Goal: Check status: Check status

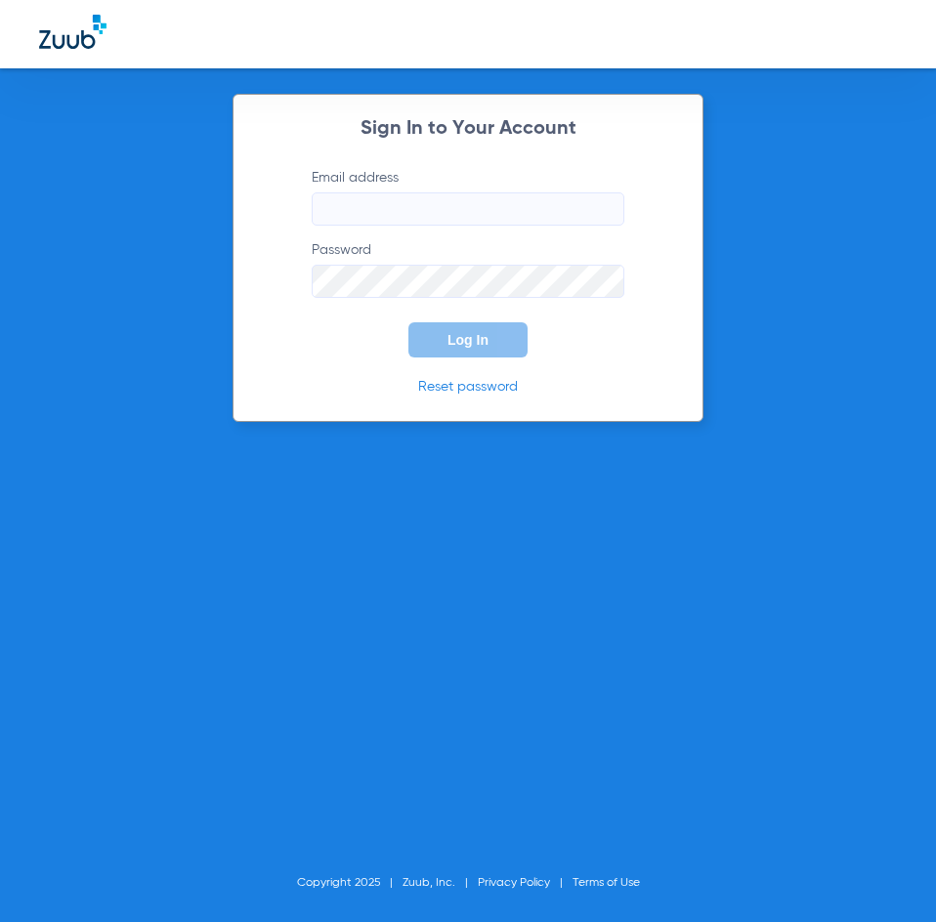
type input "[PERSON_NAME][EMAIL_ADDRESS][DOMAIN_NAME]"
click at [346, 214] on input "[PERSON_NAME][EMAIL_ADDRESS][DOMAIN_NAME]" at bounding box center [468, 208] width 313 height 33
click at [341, 441] on div "Sign In to Your Account Email address [EMAIL_ADDRESS][DOMAIN_NAME] Password Log…" at bounding box center [468, 461] width 936 height 922
click at [452, 343] on span "Log In" at bounding box center [467, 340] width 41 height 16
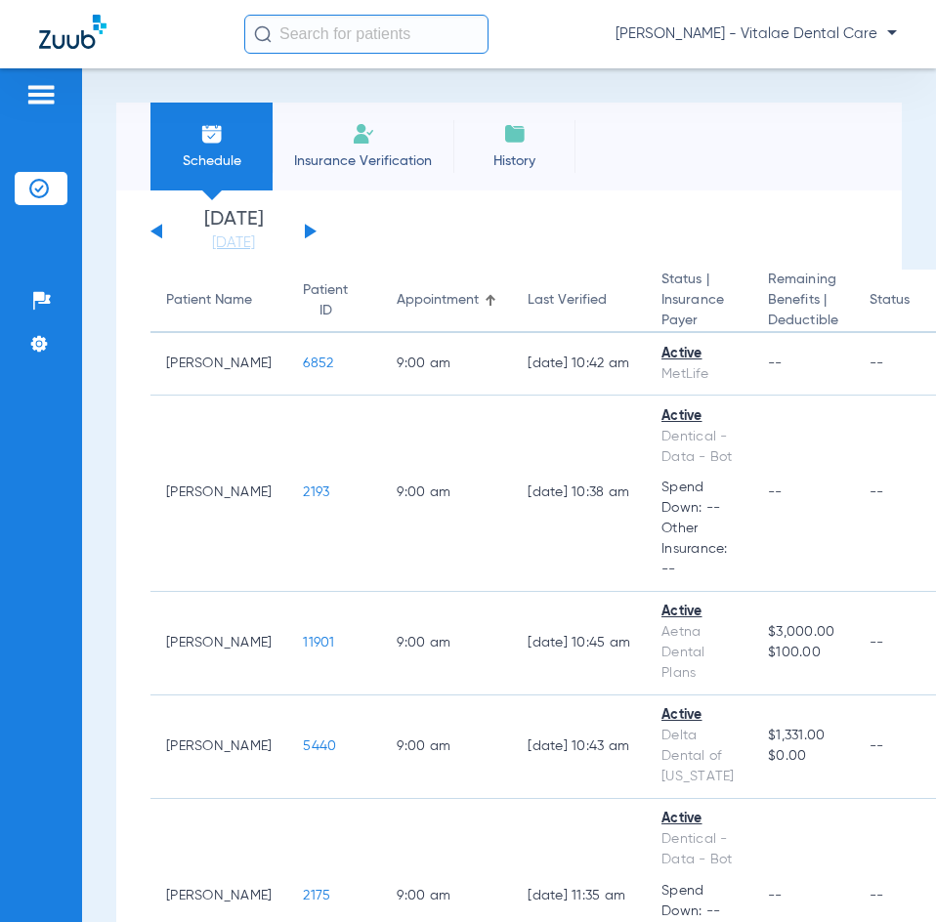
click at [308, 229] on button at bounding box center [311, 231] width 12 height 15
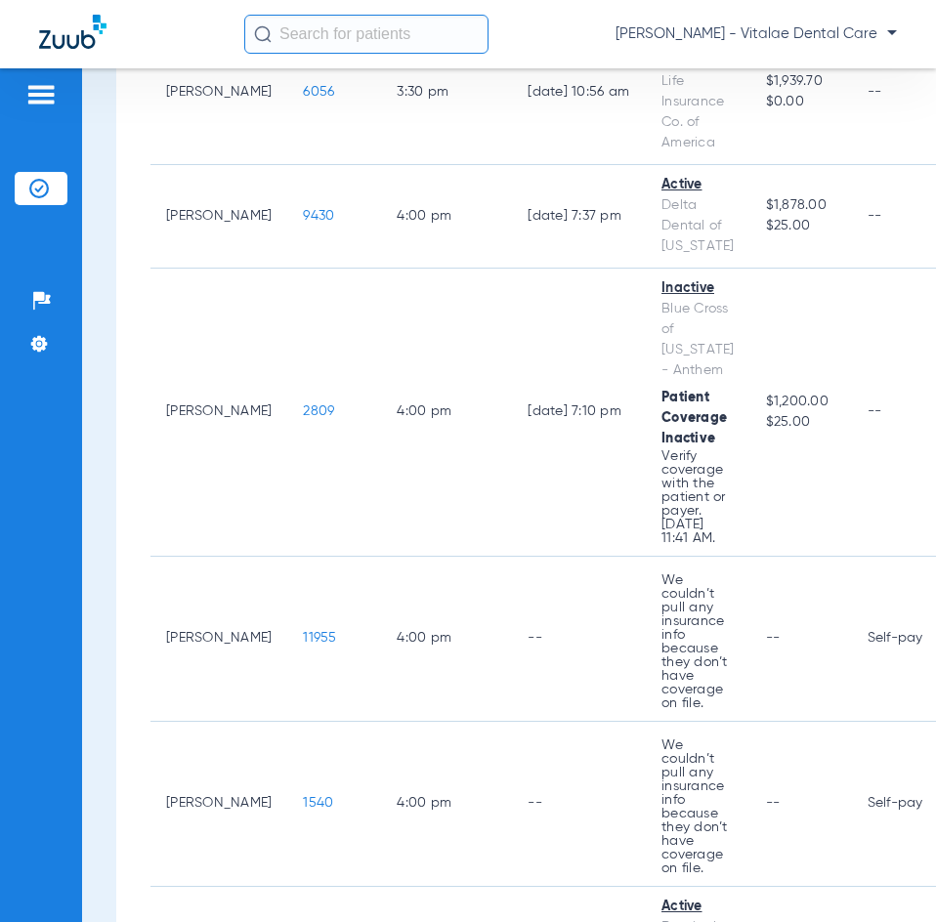
scroll to position [5368, 0]
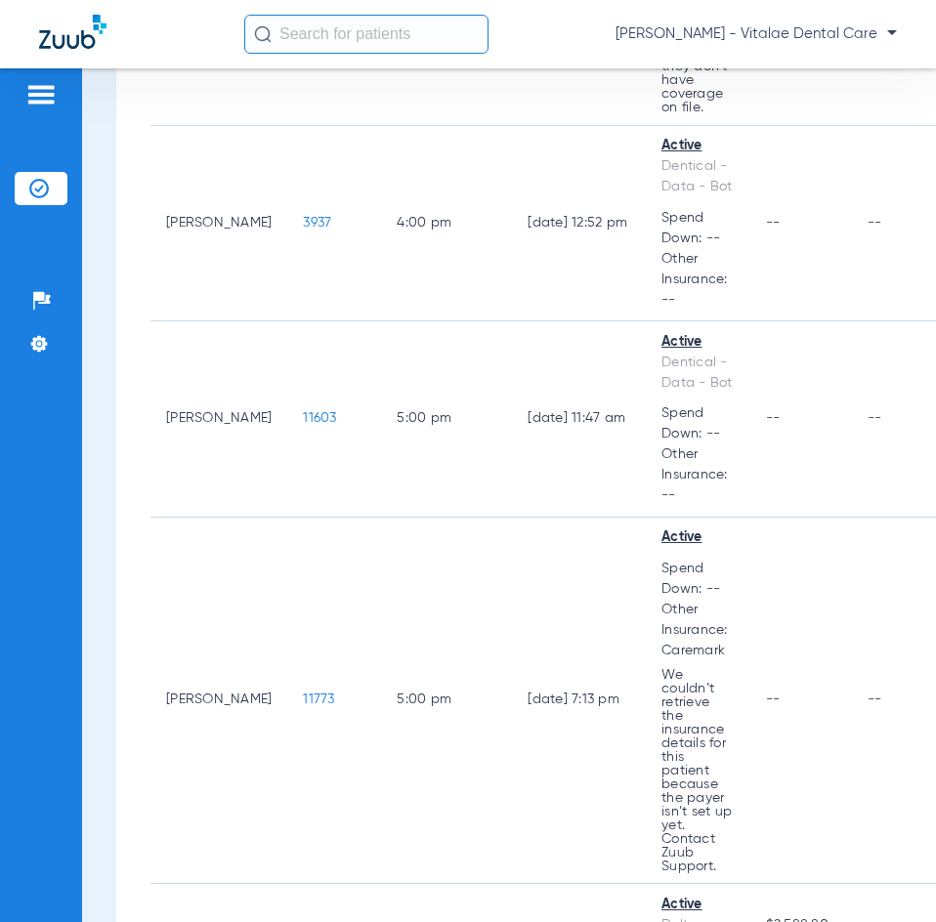
scroll to position [6540, 0]
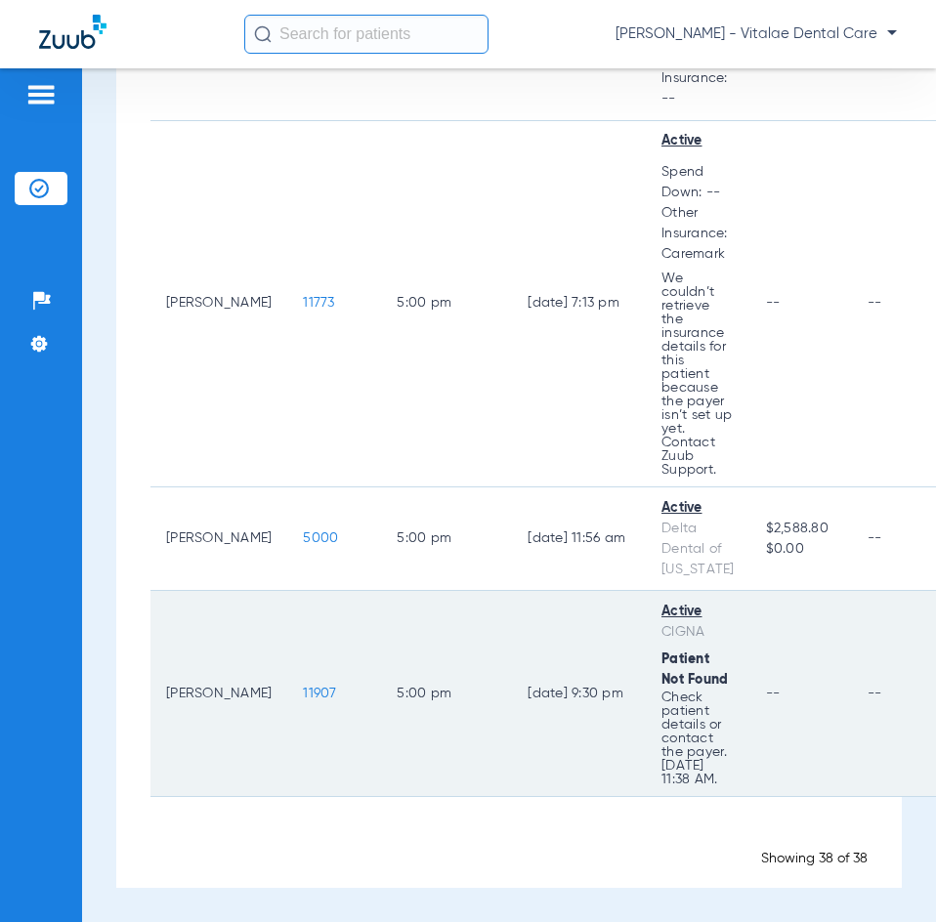
click at [303, 693] on span "11907" at bounding box center [319, 694] width 33 height 14
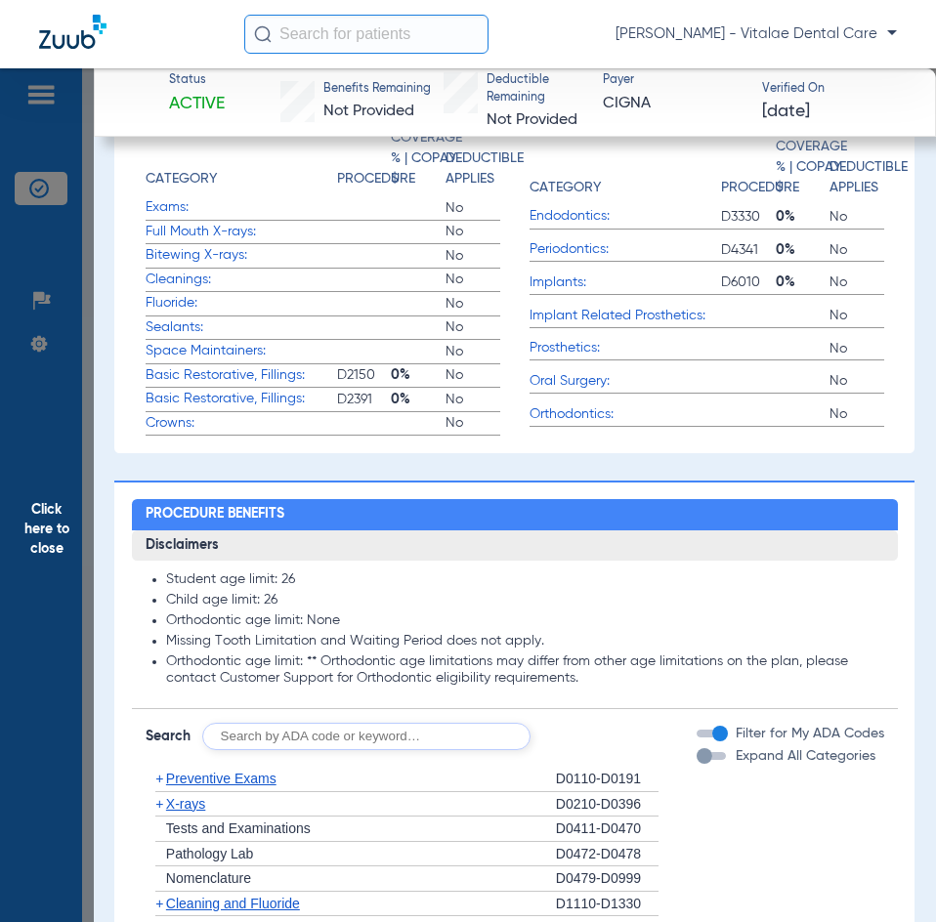
scroll to position [1172, 0]
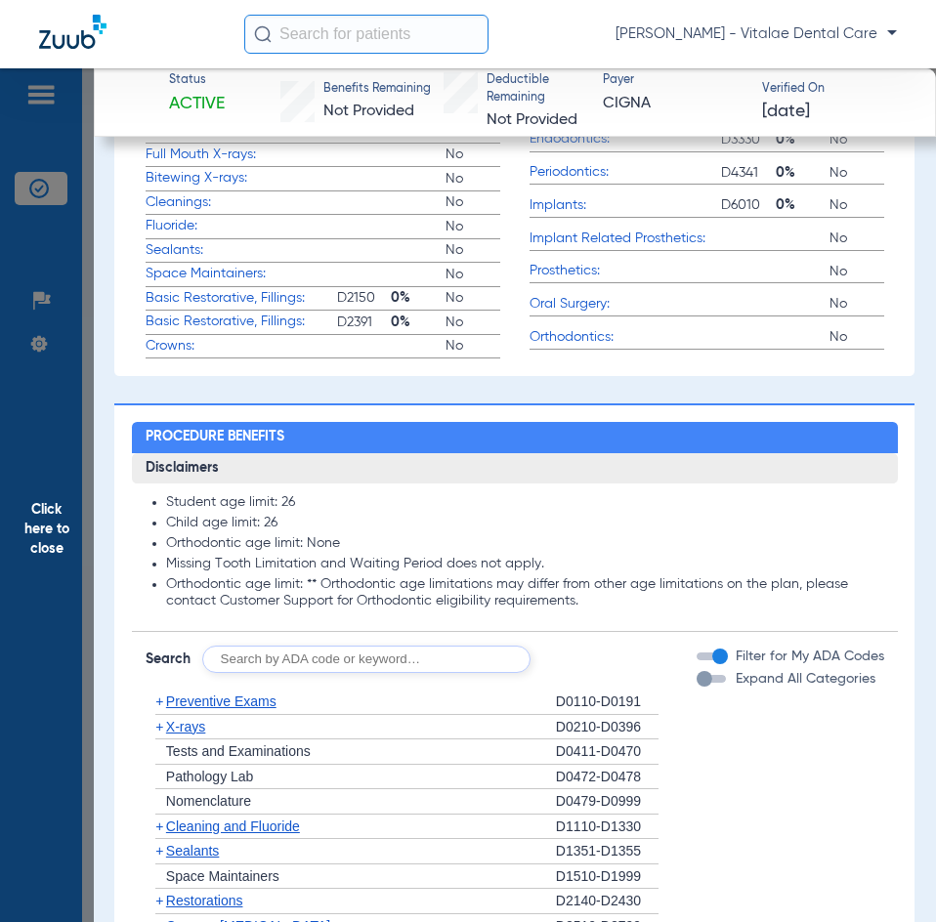
click at [63, 232] on span "Click here to close" at bounding box center [47, 529] width 94 height 922
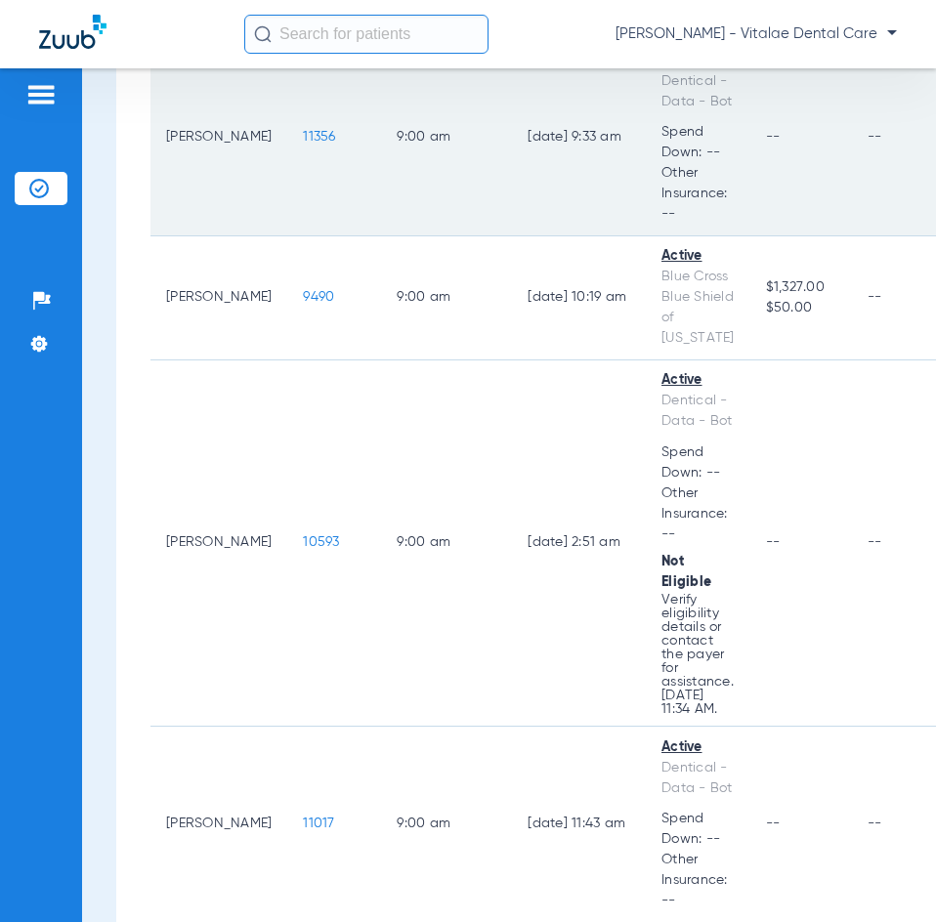
scroll to position [488, 0]
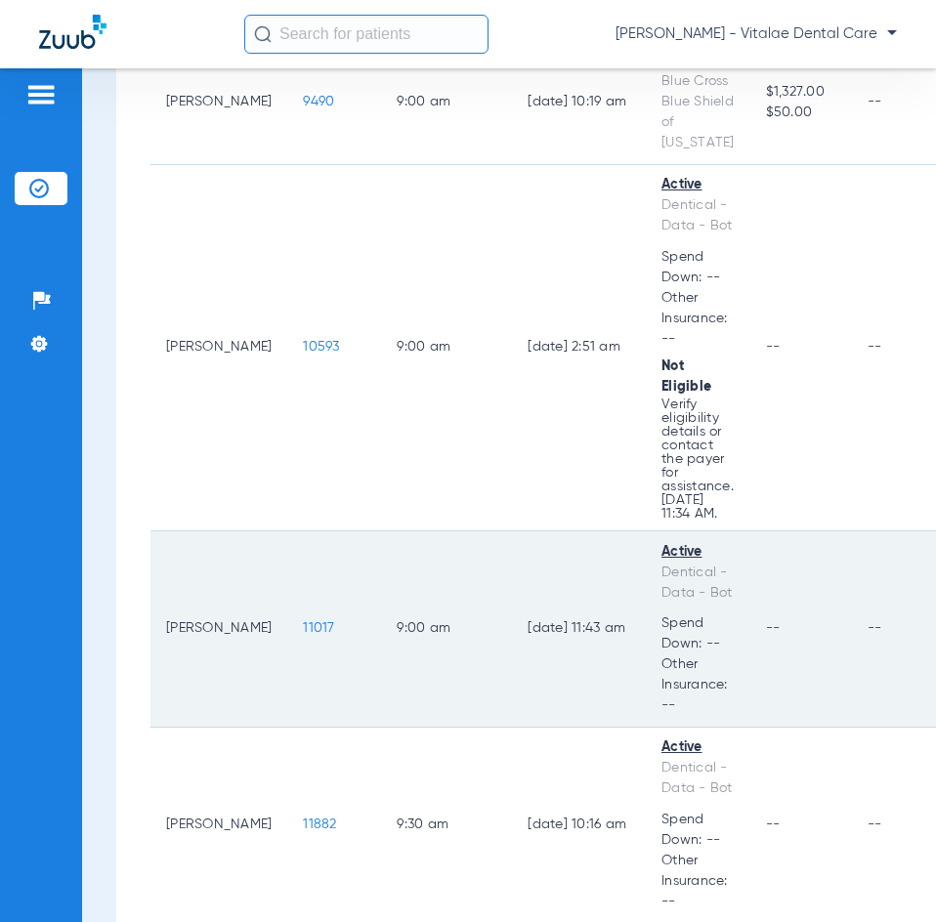
click at [303, 621] on span "11017" at bounding box center [318, 628] width 31 height 14
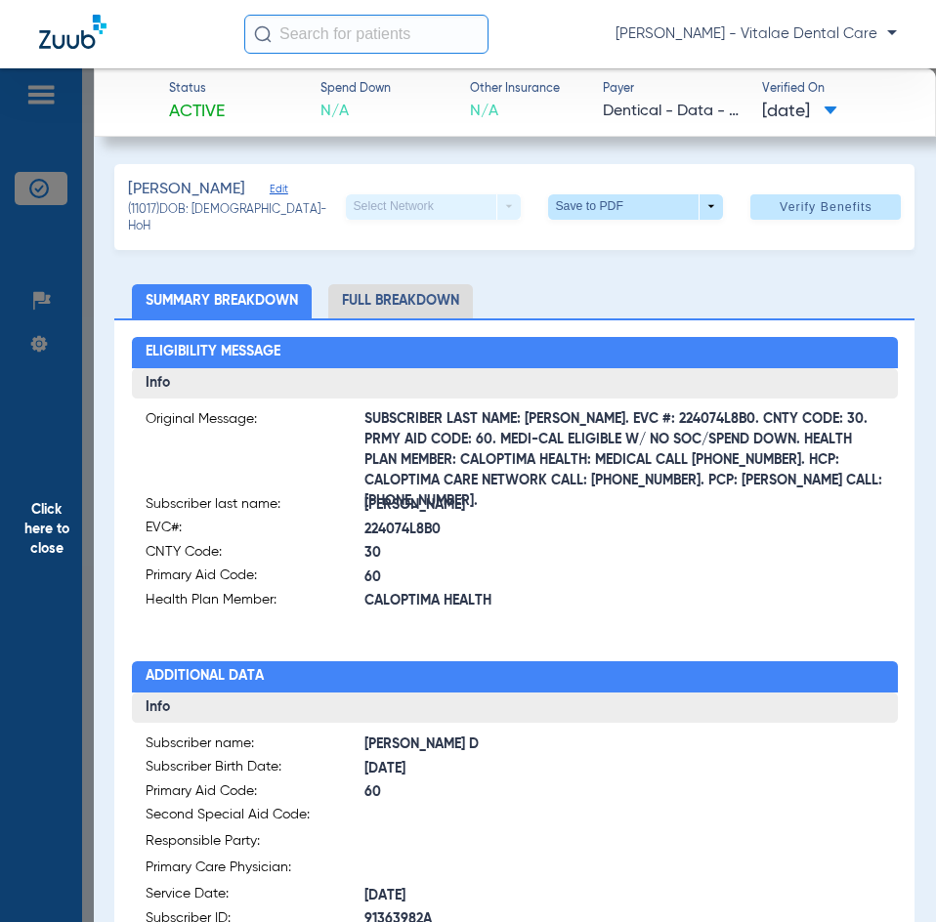
click at [51, 530] on span "Click here to close" at bounding box center [47, 529] width 94 height 922
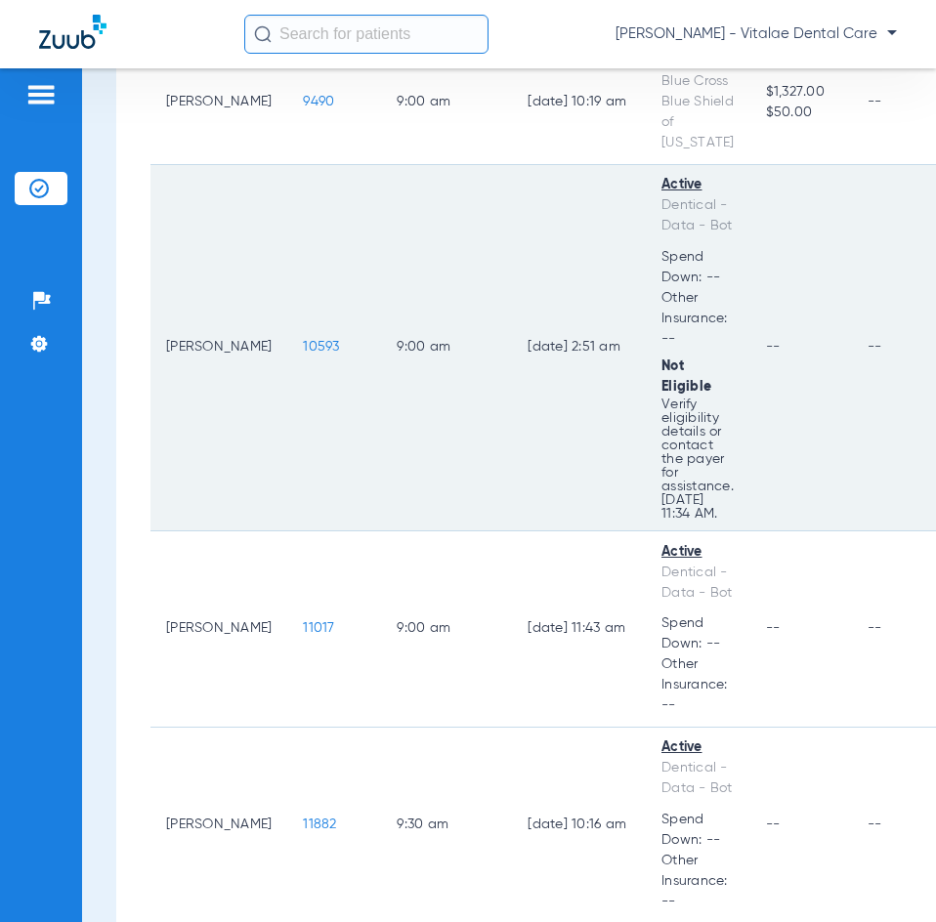
click at [303, 340] on span "10593" at bounding box center [321, 347] width 36 height 14
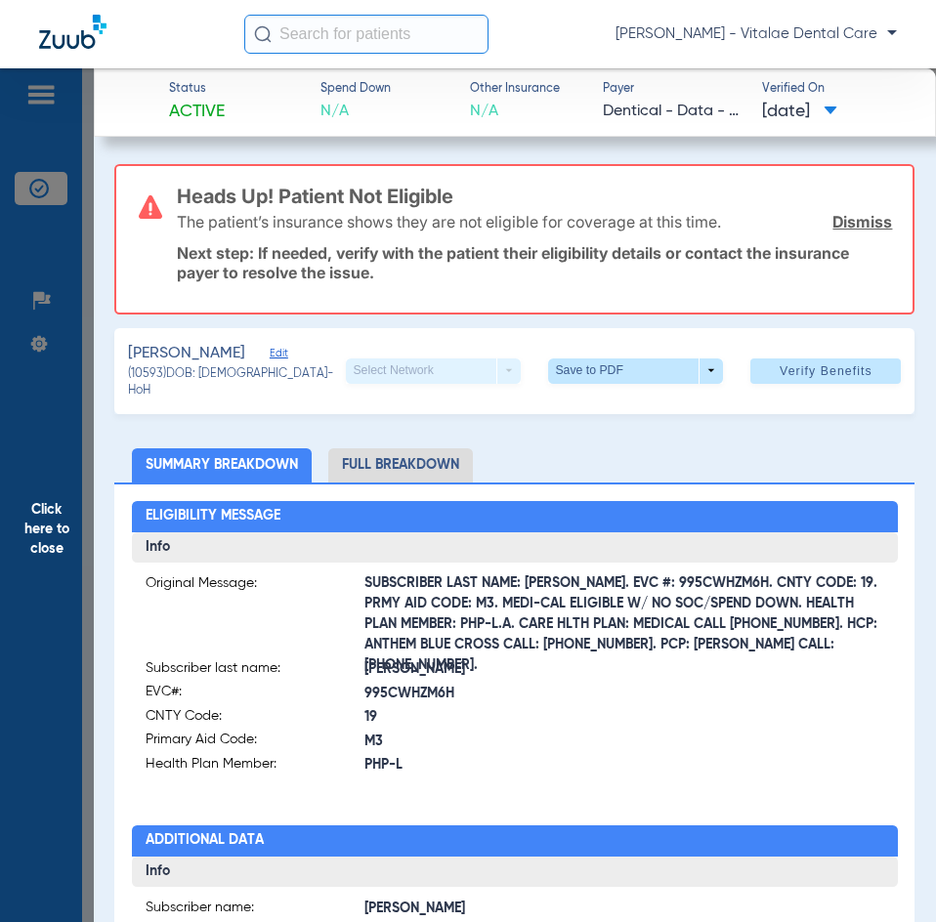
click at [37, 456] on span "Click here to close" at bounding box center [47, 529] width 94 height 922
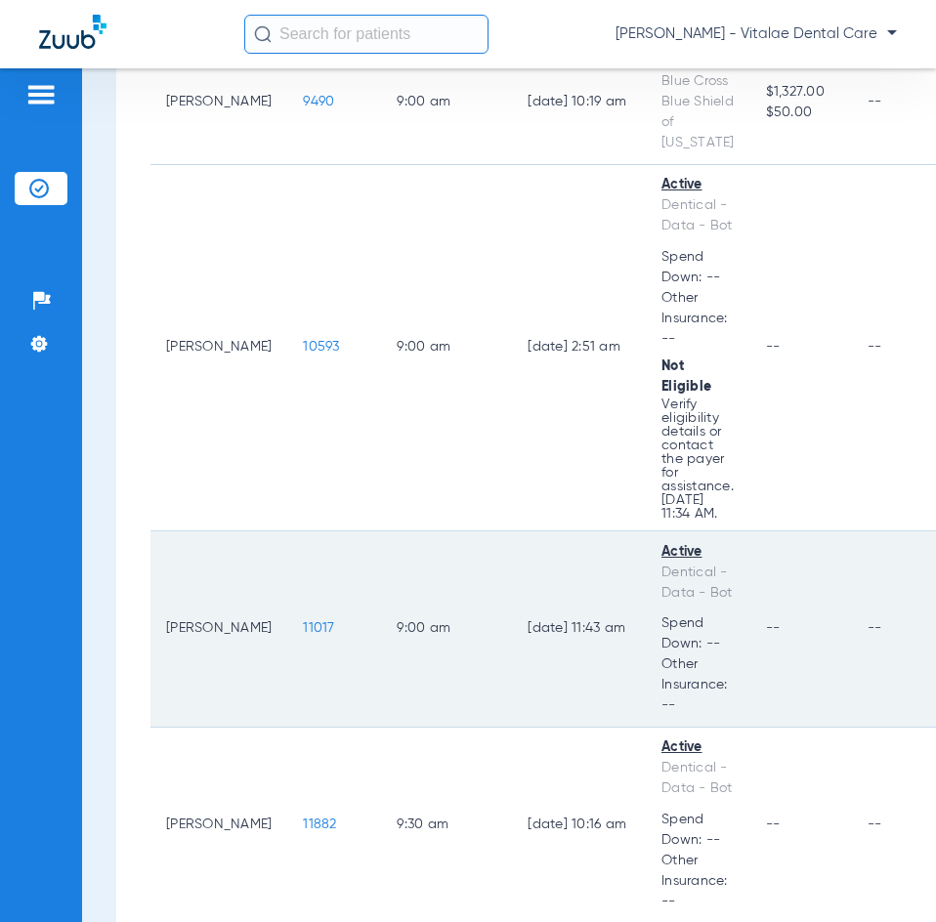
scroll to position [586, 0]
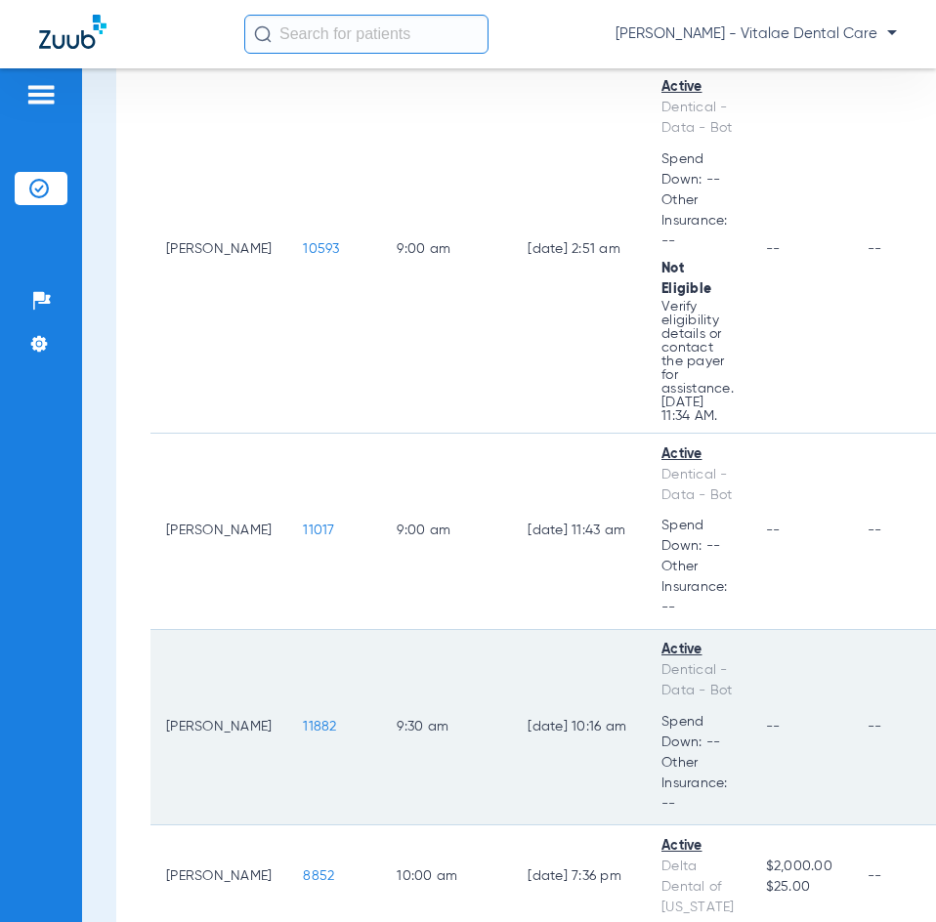
click at [303, 720] on span "11882" at bounding box center [319, 727] width 33 height 14
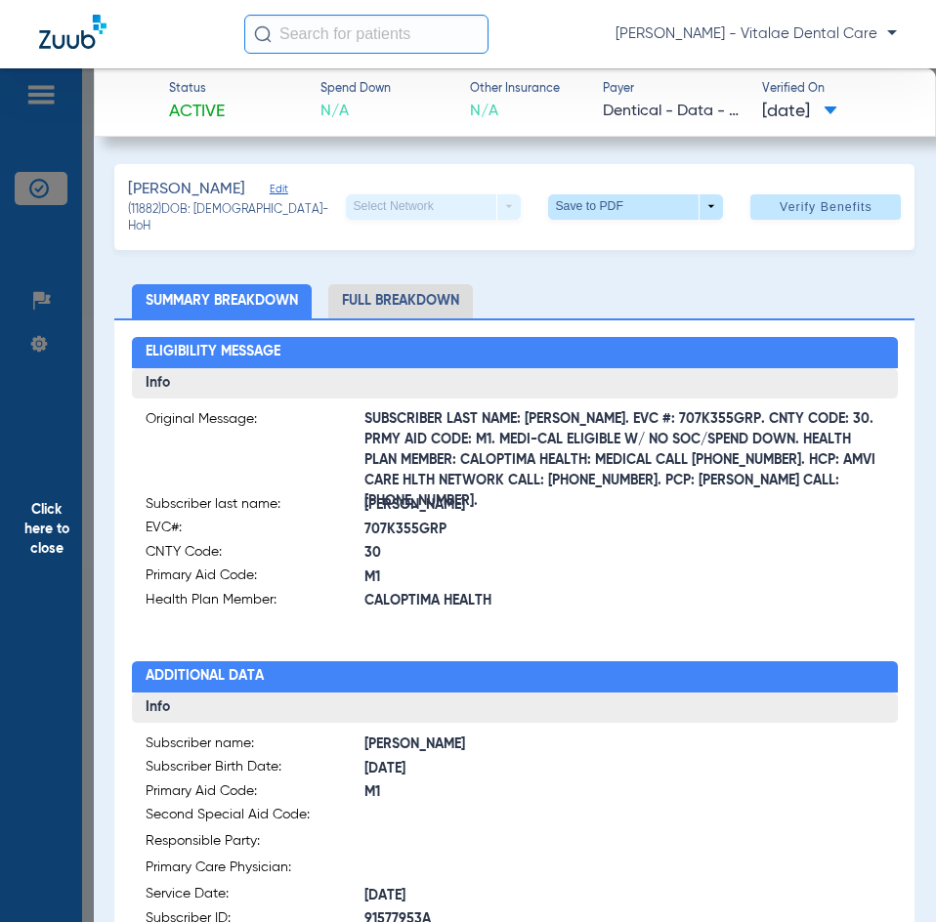
click at [66, 500] on span "Click here to close" at bounding box center [47, 529] width 94 height 922
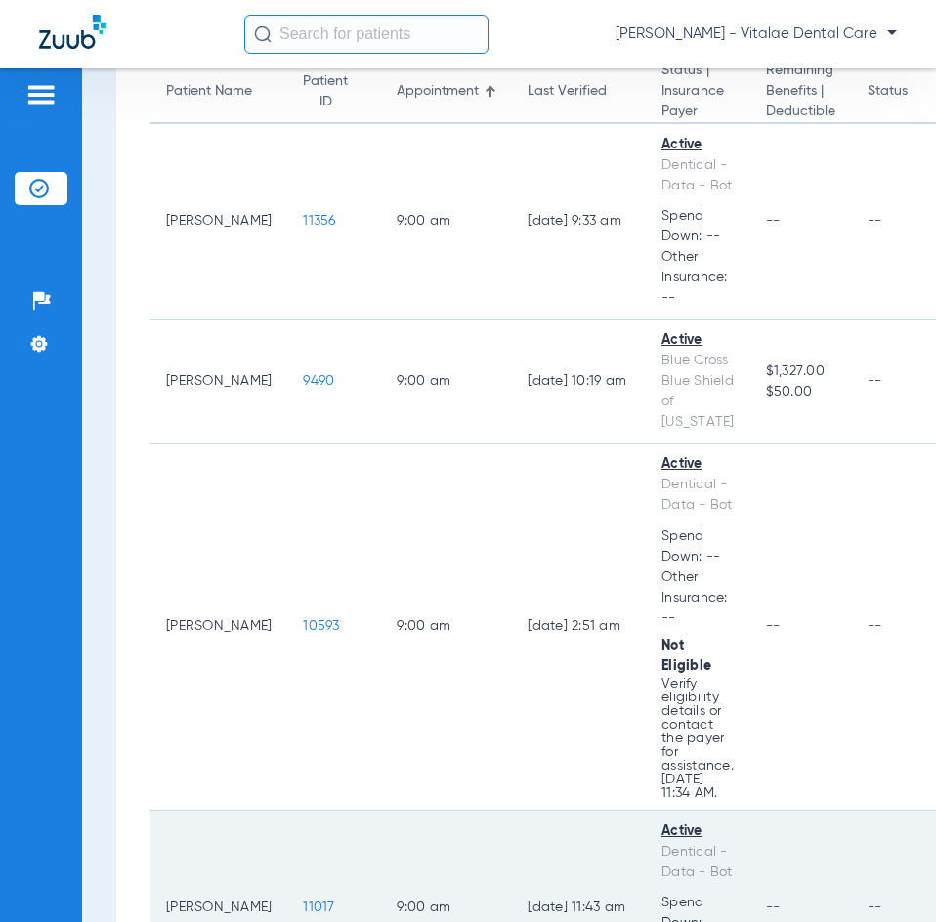
scroll to position [195, 0]
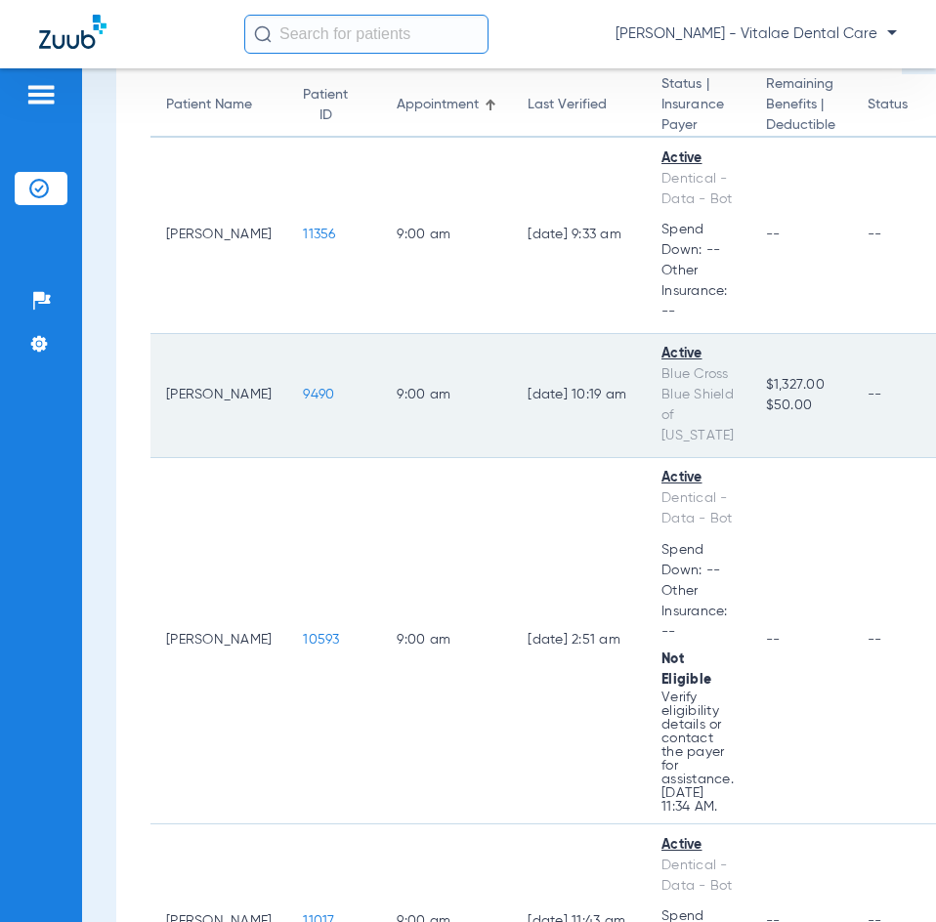
click at [303, 389] on span "9490" at bounding box center [318, 395] width 31 height 14
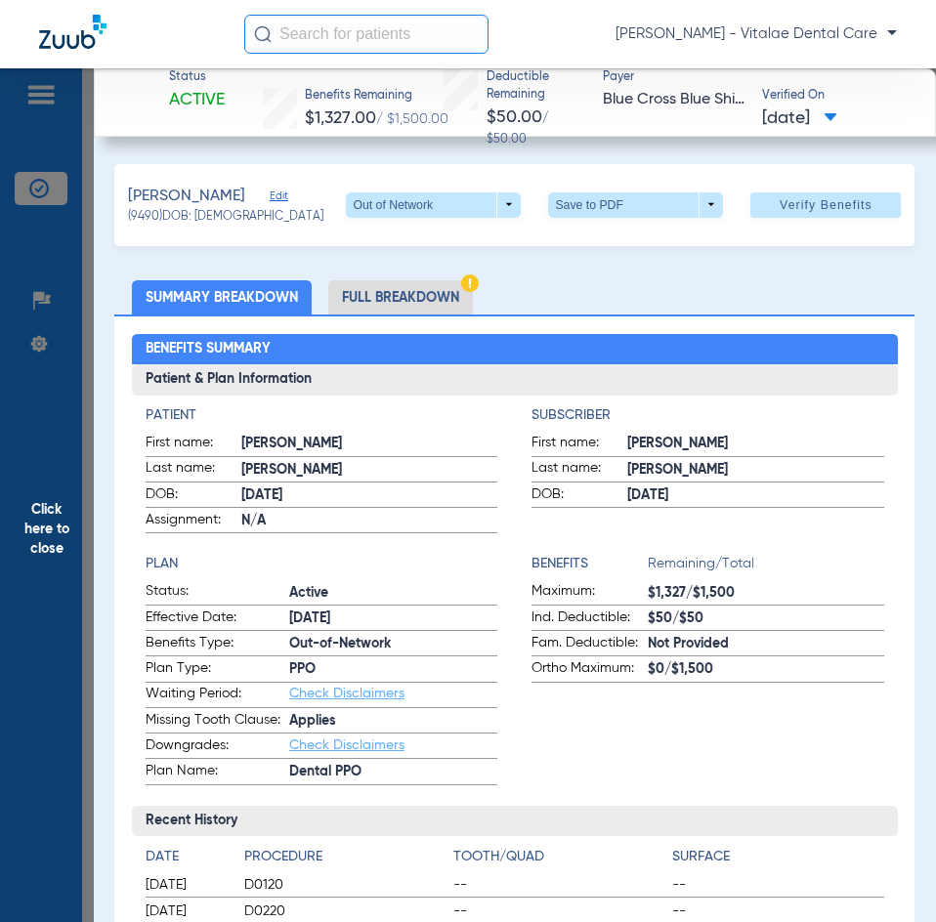
click at [81, 525] on span "Click here to close" at bounding box center [47, 529] width 94 height 922
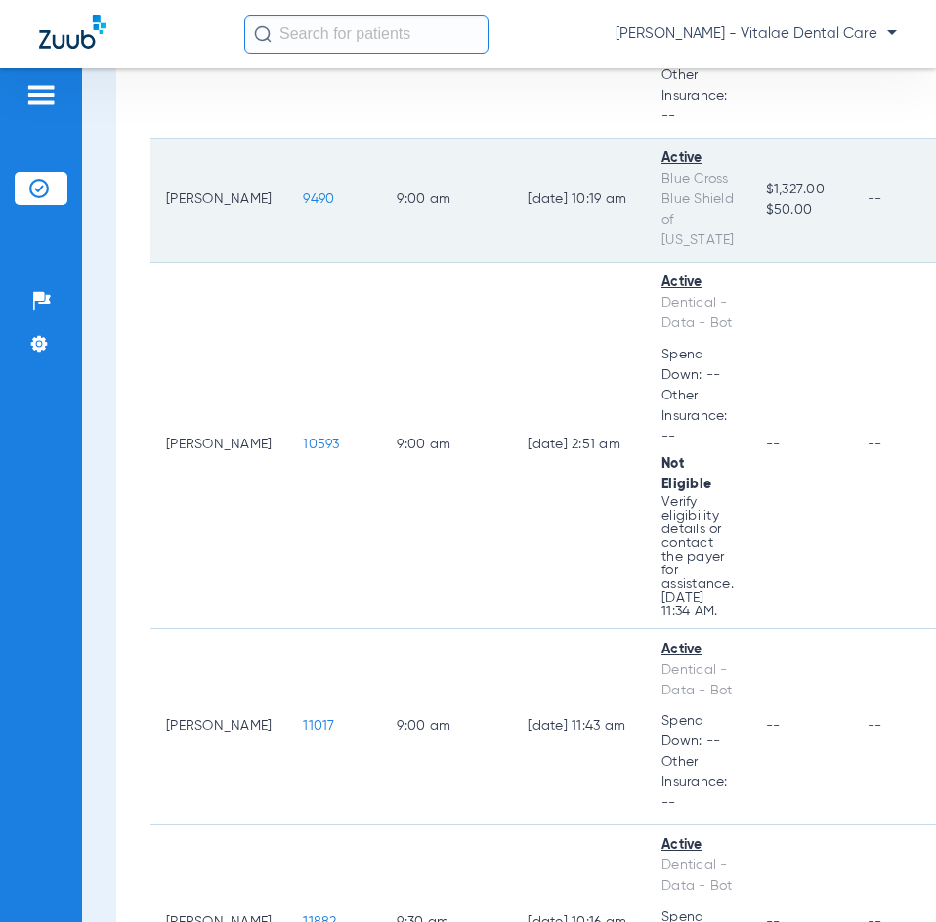
scroll to position [781, 0]
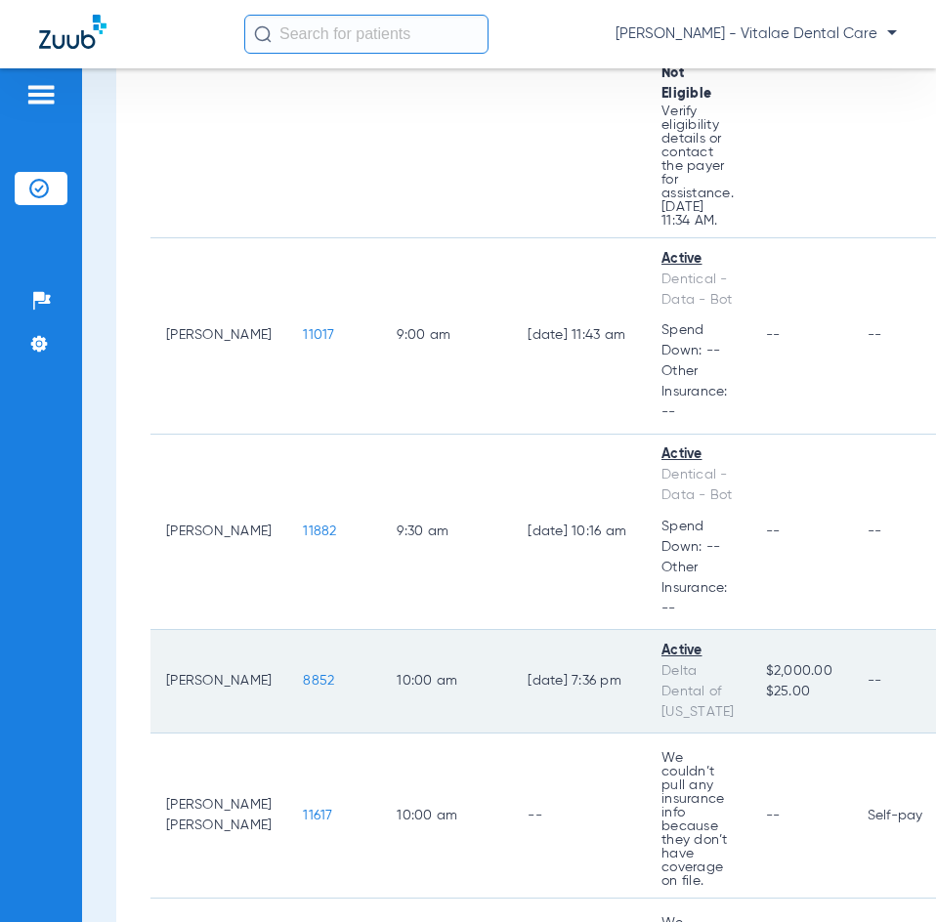
click at [287, 668] on td "8852" at bounding box center [334, 682] width 94 height 104
click at [303, 674] on span "8852" at bounding box center [318, 681] width 31 height 14
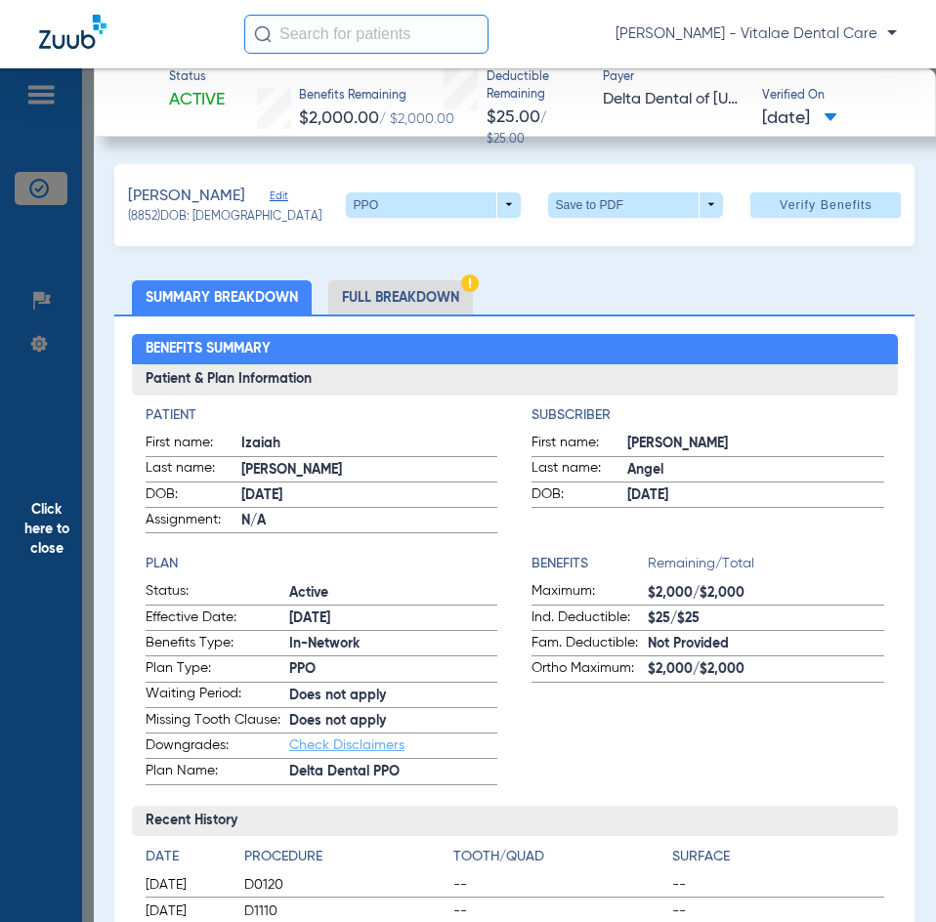
click at [68, 497] on span "Click here to close" at bounding box center [47, 529] width 94 height 922
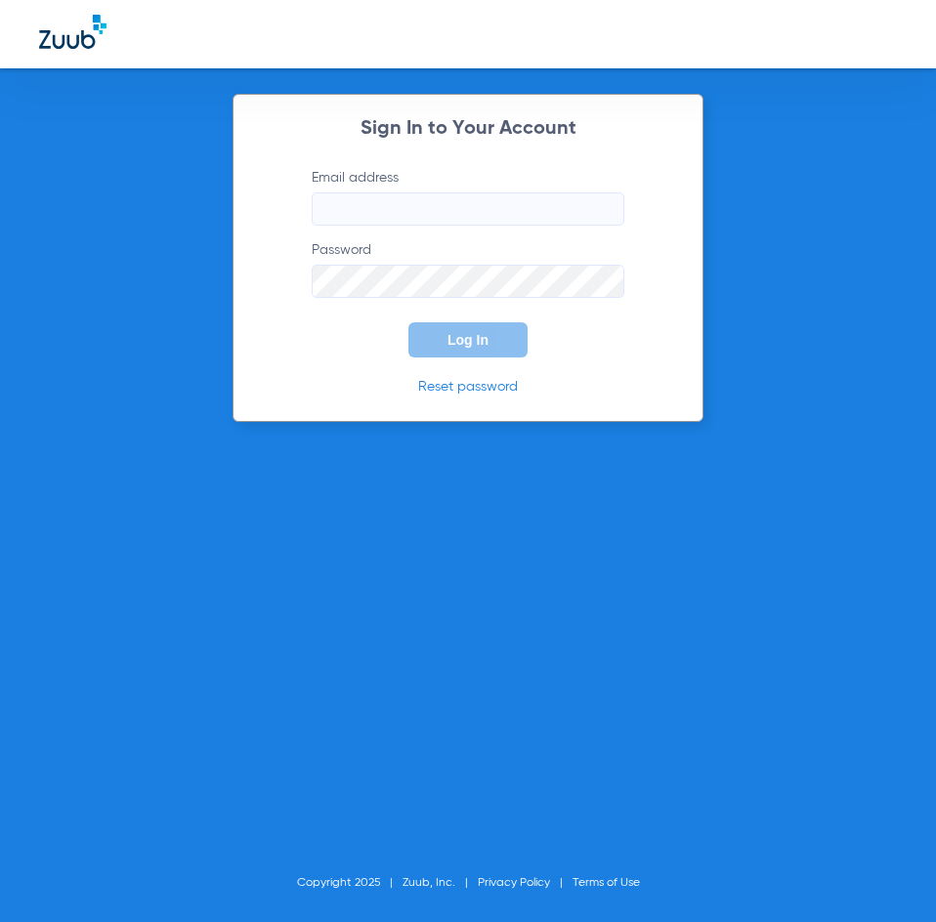
type input "[PERSON_NAME][EMAIL_ADDRESS][DOMAIN_NAME]"
click at [493, 340] on button "Log In" at bounding box center [467, 339] width 119 height 35
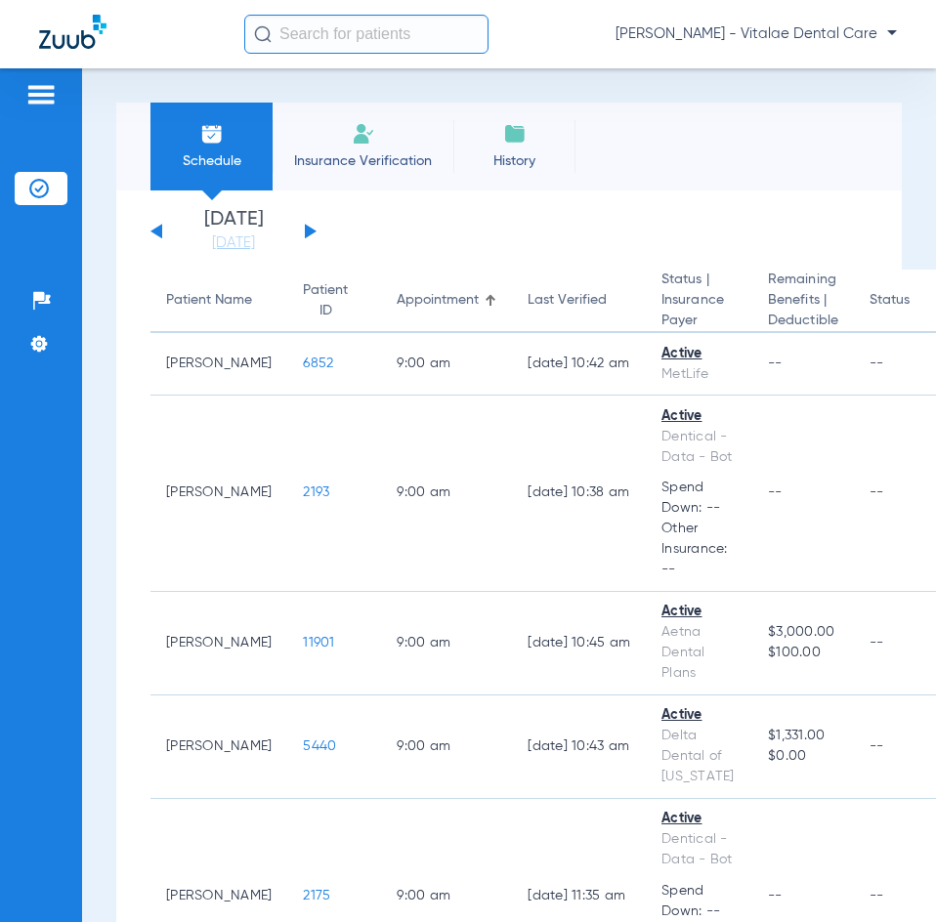
click at [305, 234] on button at bounding box center [311, 231] width 12 height 15
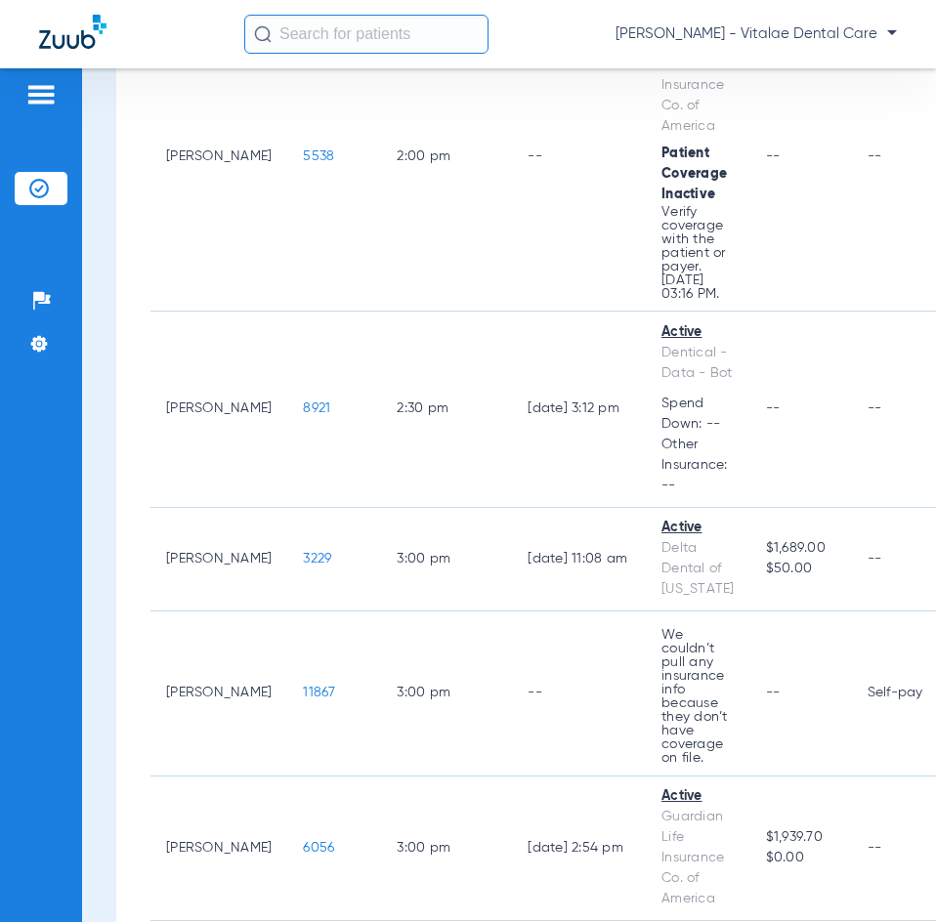
scroll to position [4395, 0]
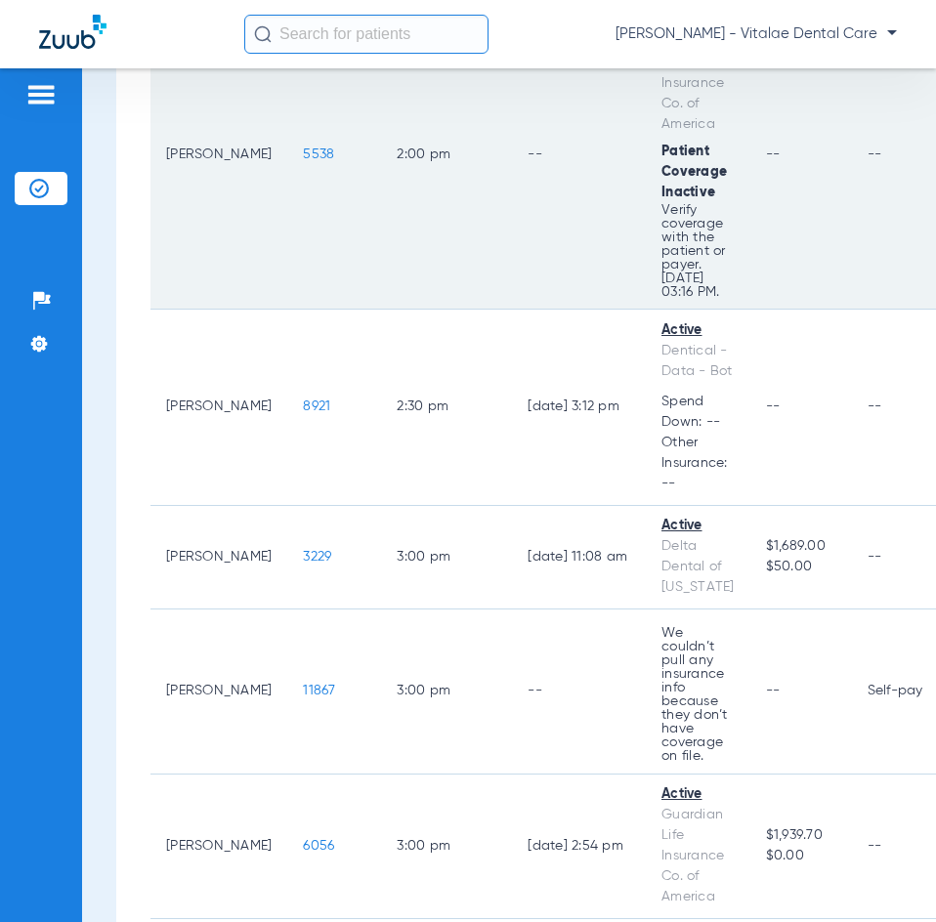
click at [303, 161] on span "5538" at bounding box center [318, 154] width 31 height 14
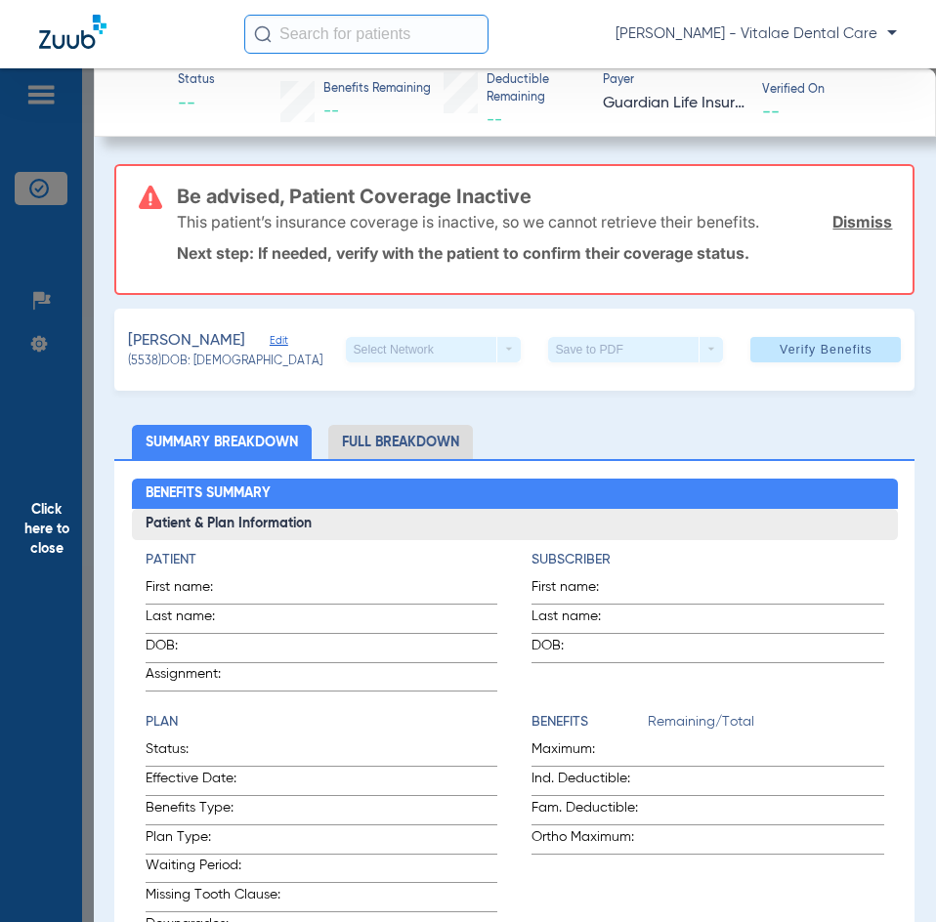
click at [29, 424] on span "Click here to close" at bounding box center [47, 529] width 94 height 922
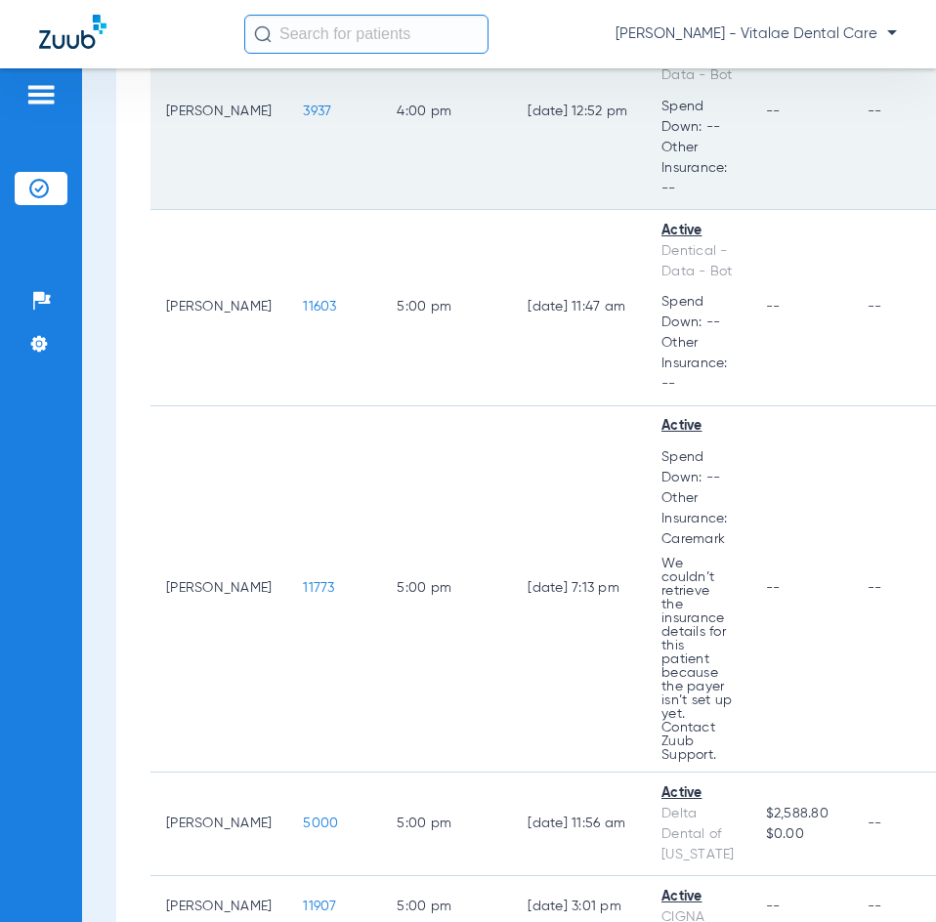
scroll to position [6056, 0]
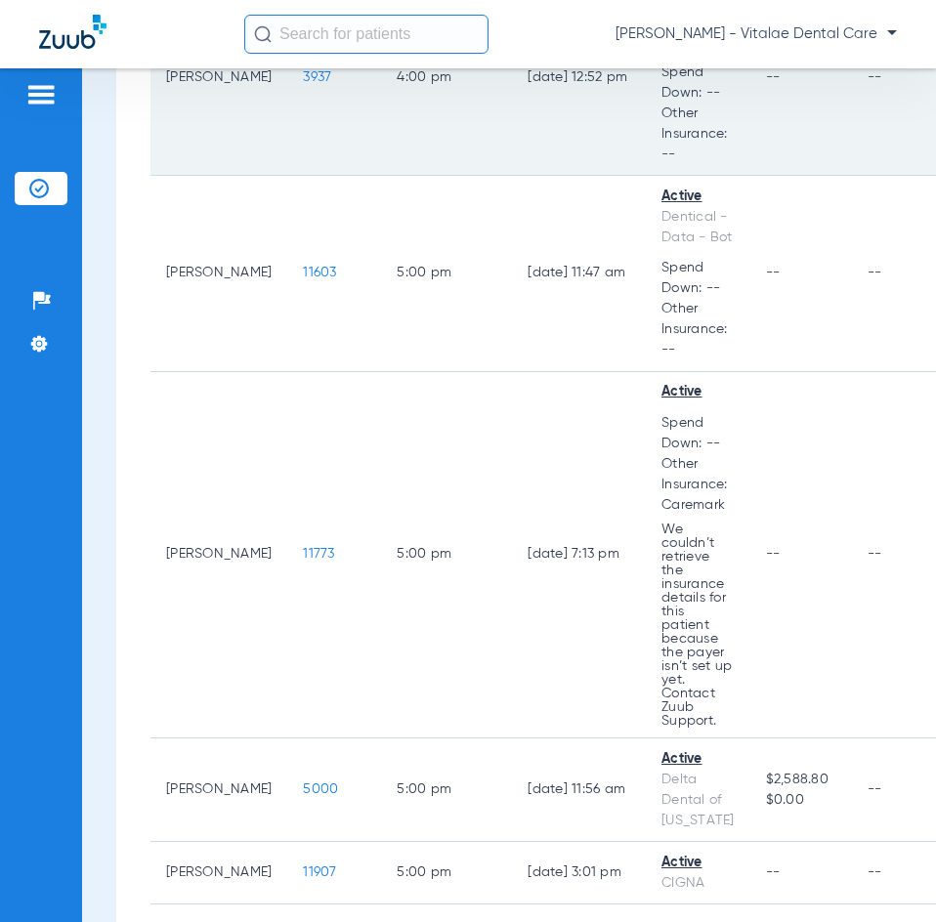
click at [303, 84] on span "3937" at bounding box center [317, 77] width 28 height 14
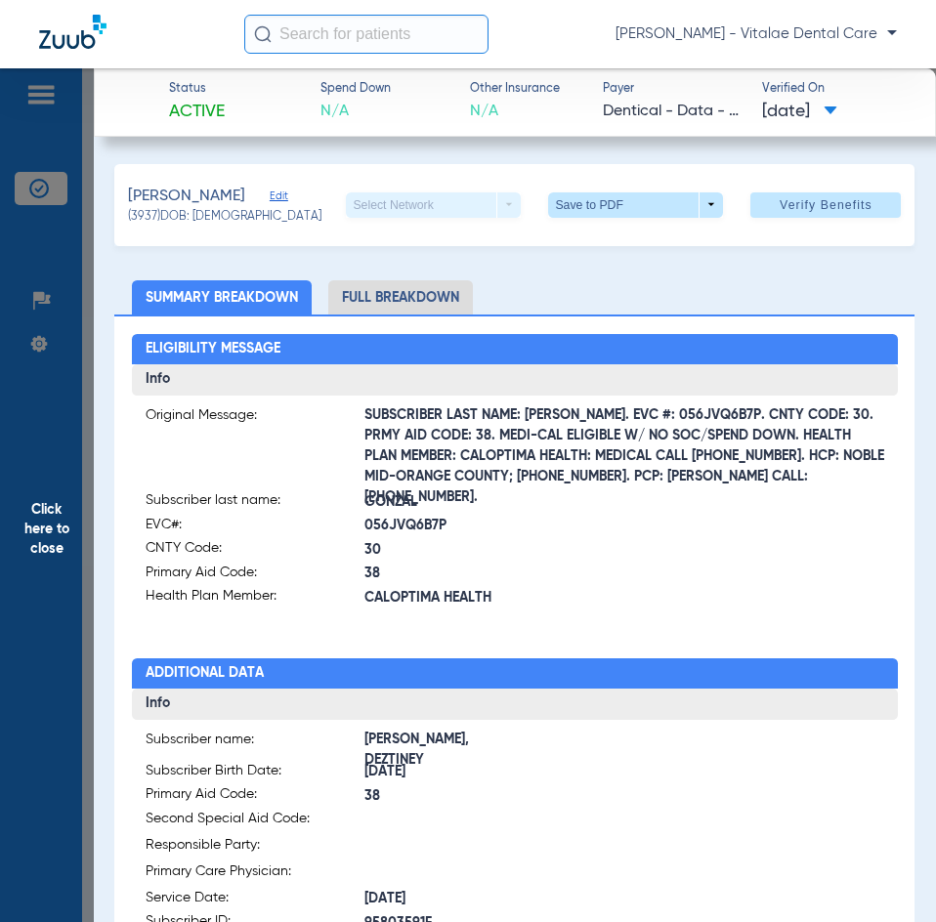
click at [25, 557] on span "Click here to close" at bounding box center [47, 529] width 94 height 922
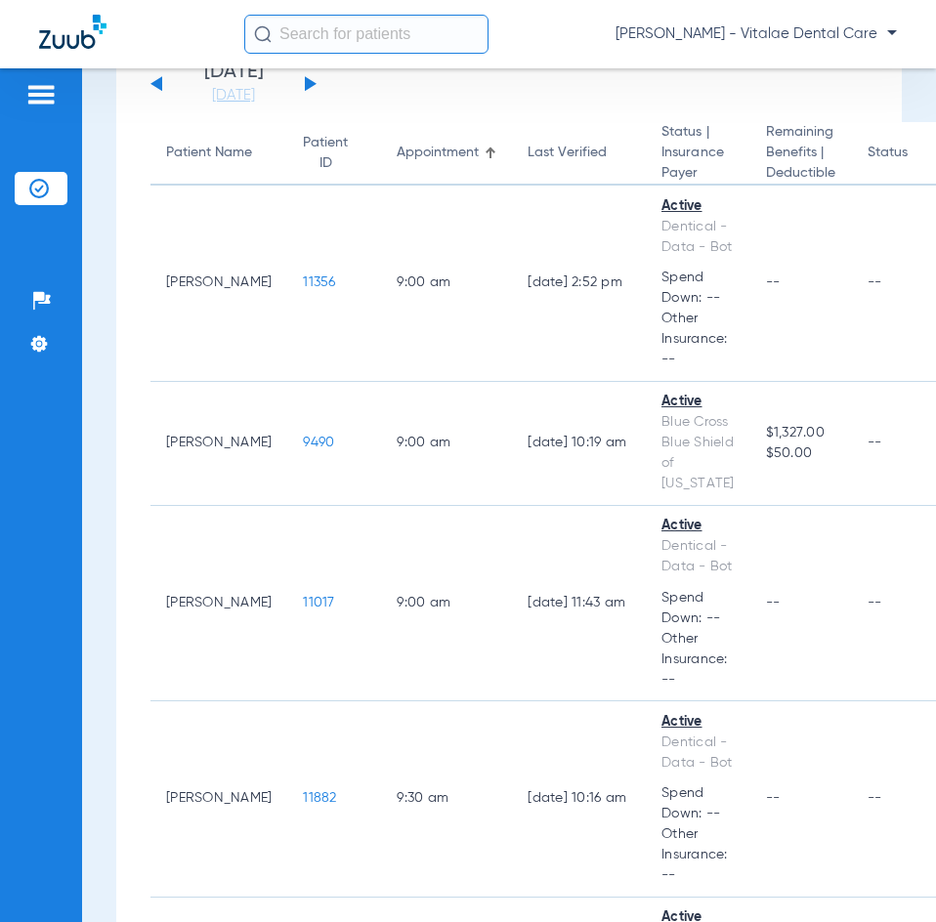
scroll to position [0, 0]
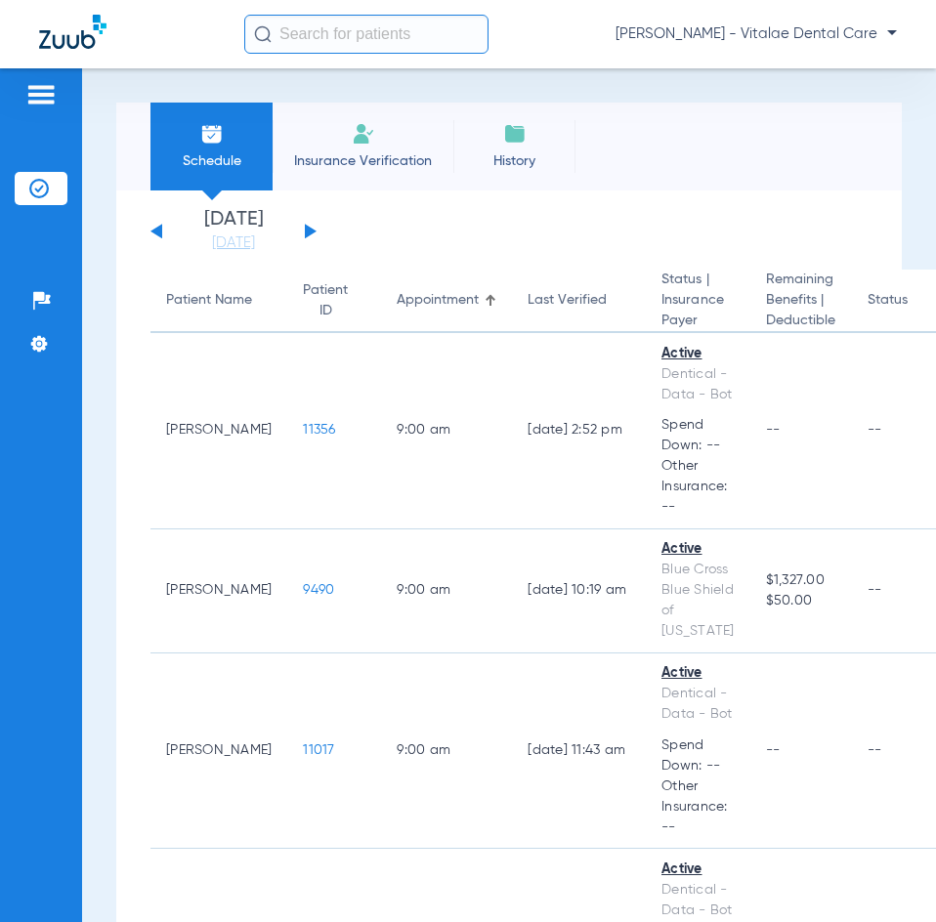
click at [307, 231] on button at bounding box center [311, 231] width 12 height 15
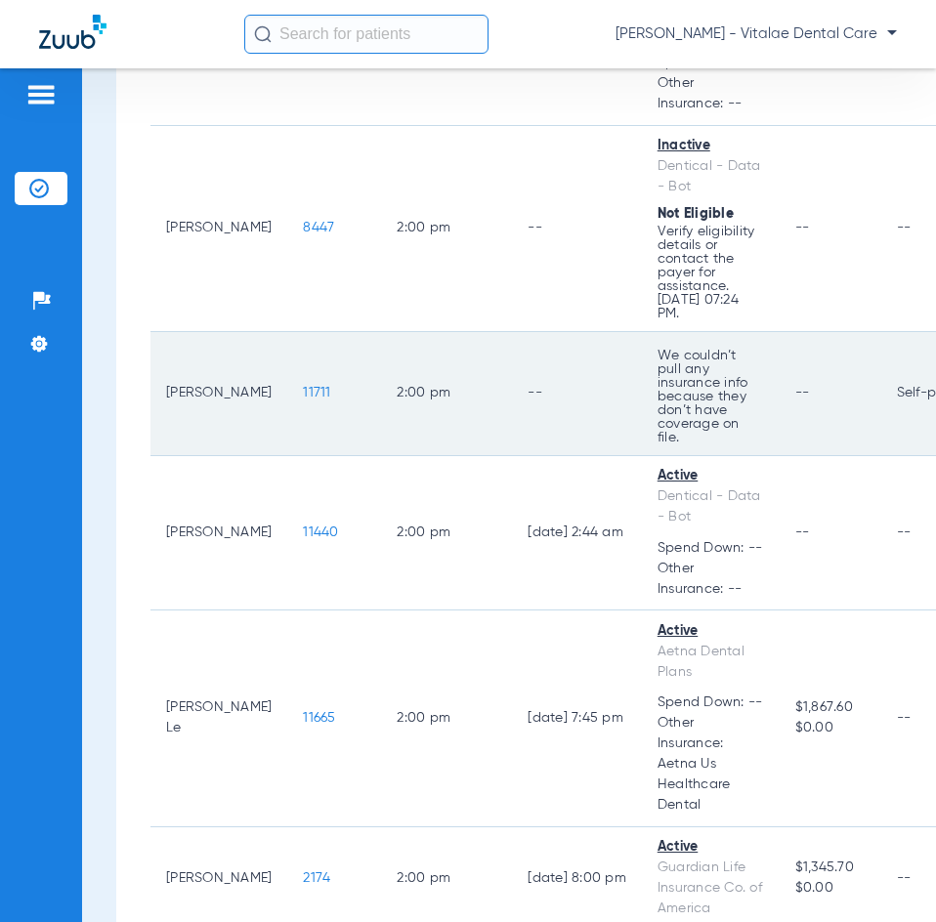
scroll to position [2735, 0]
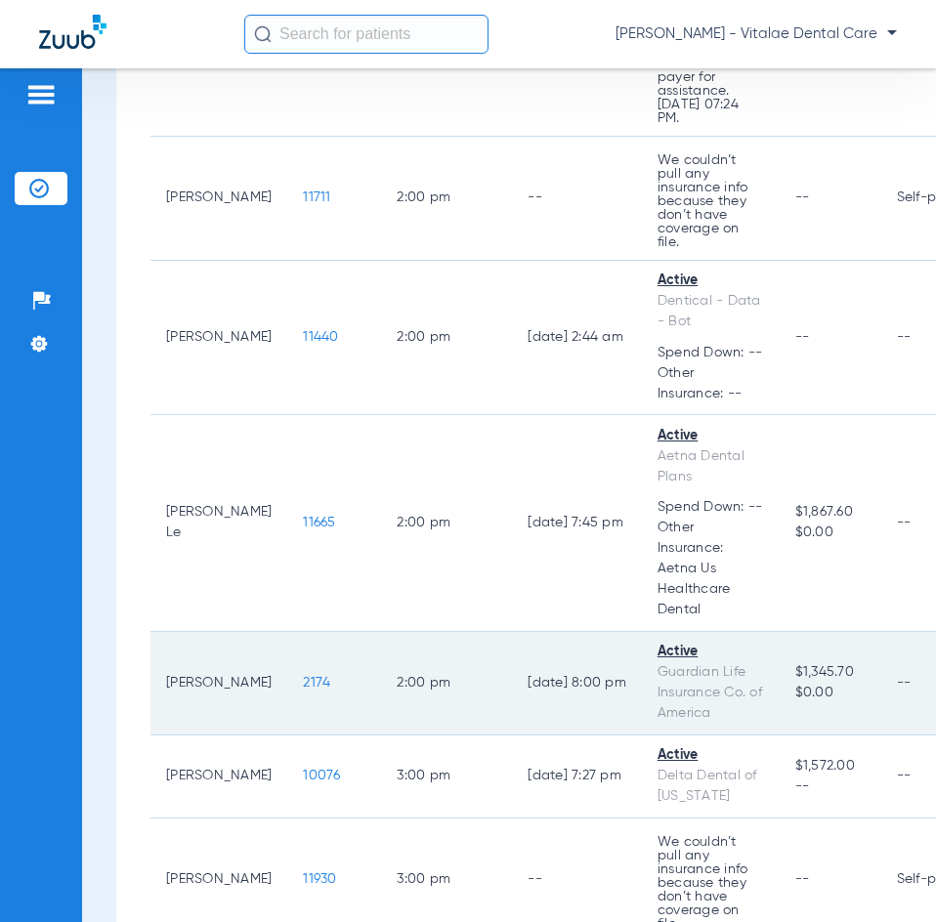
click at [303, 676] on span "2174" at bounding box center [316, 683] width 27 height 14
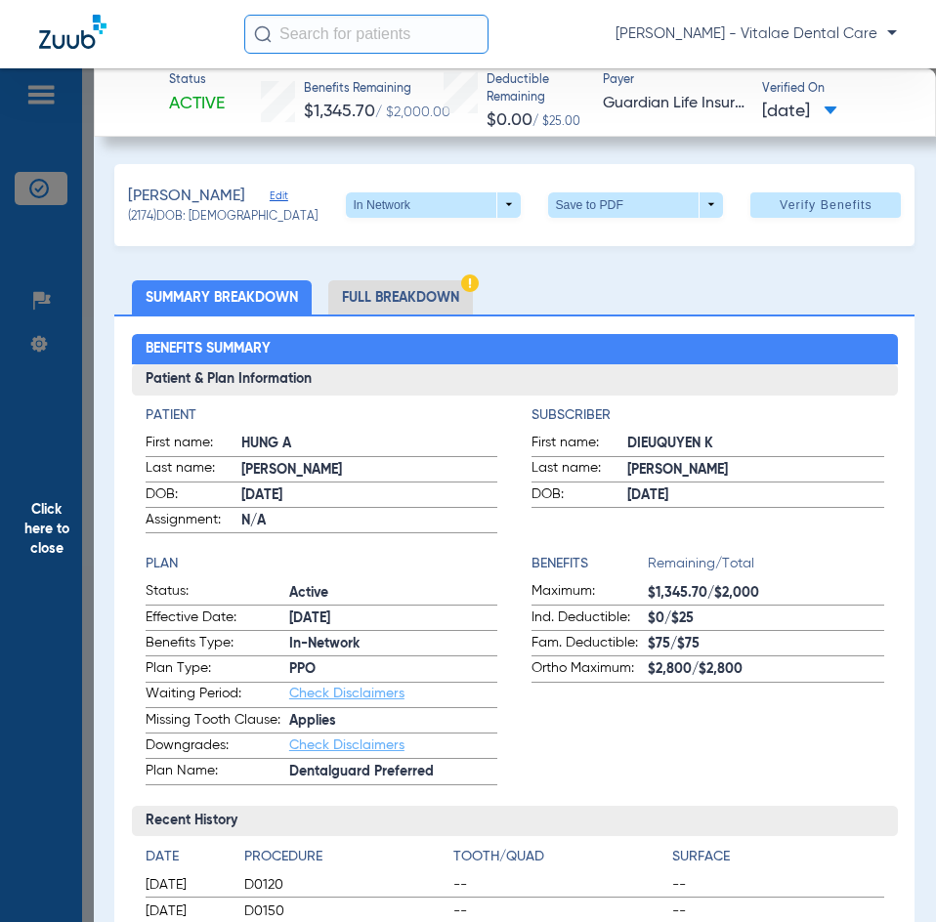
click at [38, 523] on span "Click here to close" at bounding box center [47, 529] width 94 height 922
